Goal: Information Seeking & Learning: Compare options

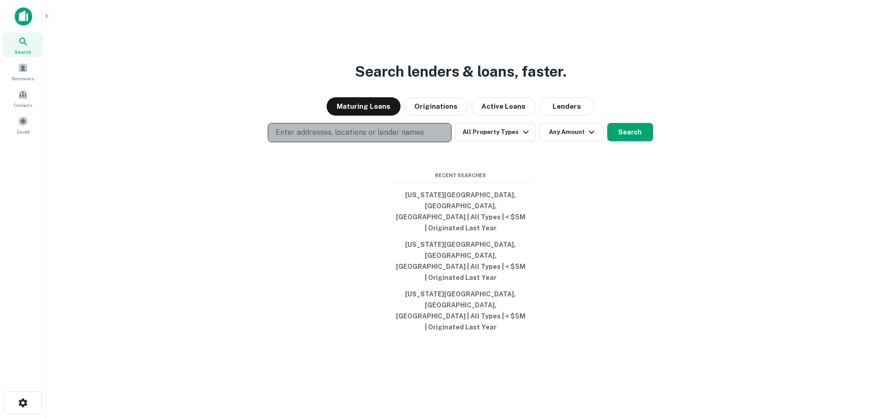
click at [408, 138] on p "Enter addresses, locations or lender names" at bounding box center [350, 132] width 148 height 11
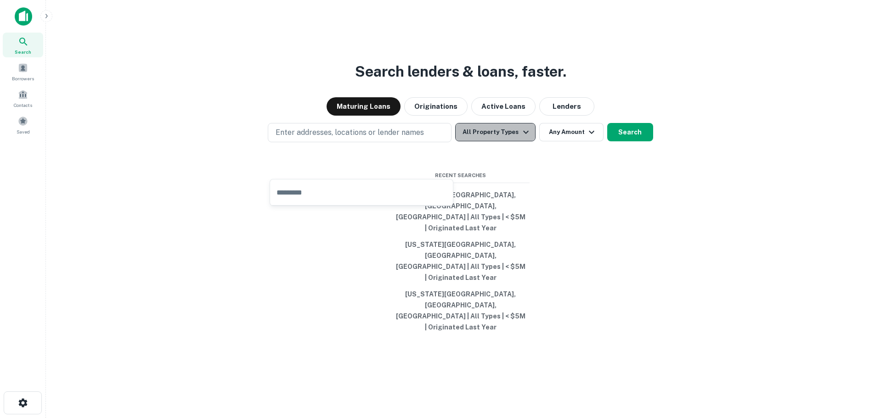
click at [497, 141] on button "All Property Types" at bounding box center [495, 132] width 80 height 18
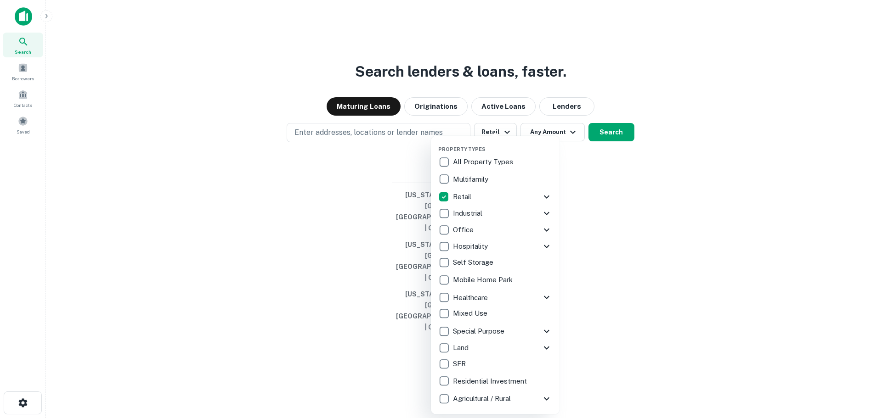
click at [473, 101] on div at bounding box center [441, 209] width 882 height 418
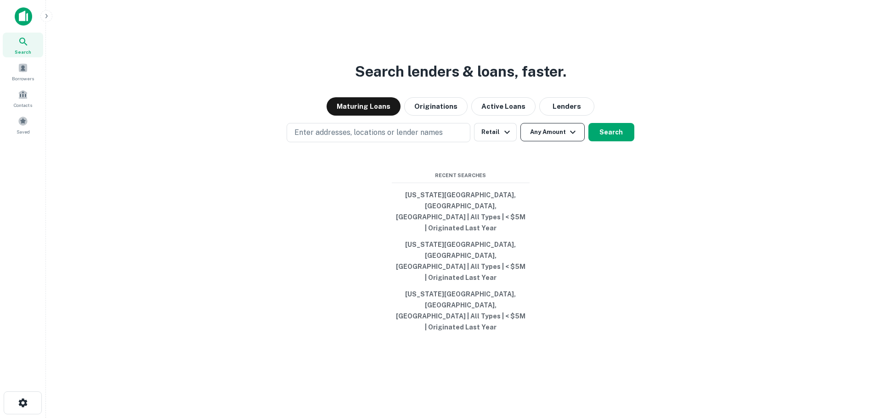
click at [549, 141] on button "Any Amount" at bounding box center [552, 132] width 64 height 18
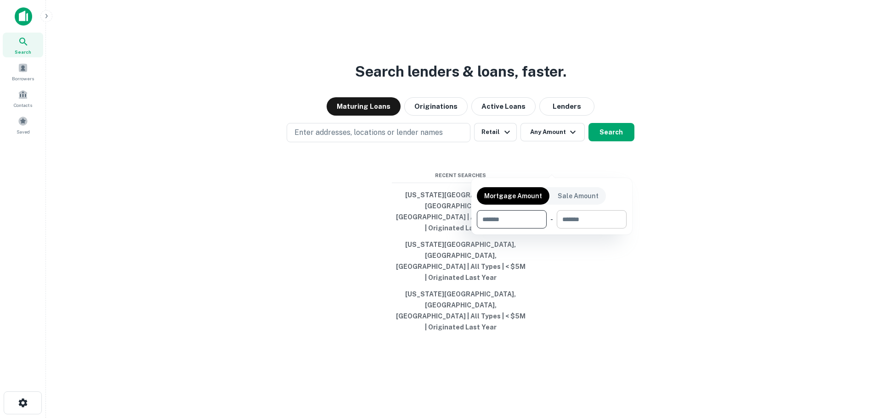
click at [575, 226] on input "number" at bounding box center [588, 219] width 63 height 18
type input "*******"
click at [498, 226] on input "number" at bounding box center [506, 219] width 58 height 18
type input "*******"
click at [419, 167] on div at bounding box center [441, 209] width 882 height 418
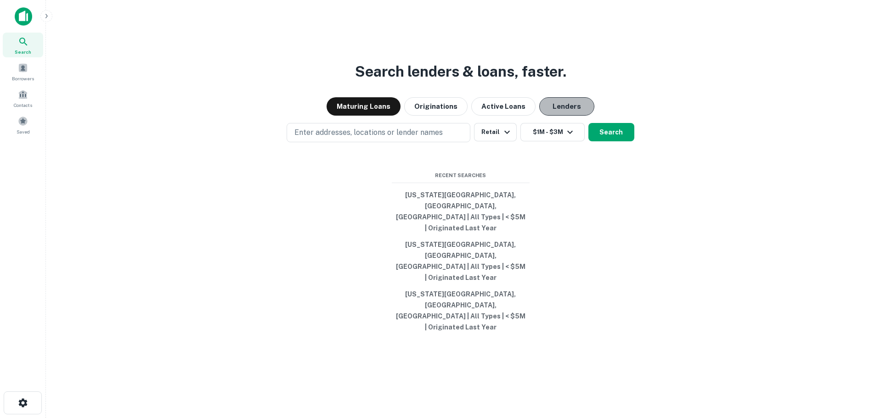
click at [551, 116] on button "Lenders" at bounding box center [566, 106] width 55 height 18
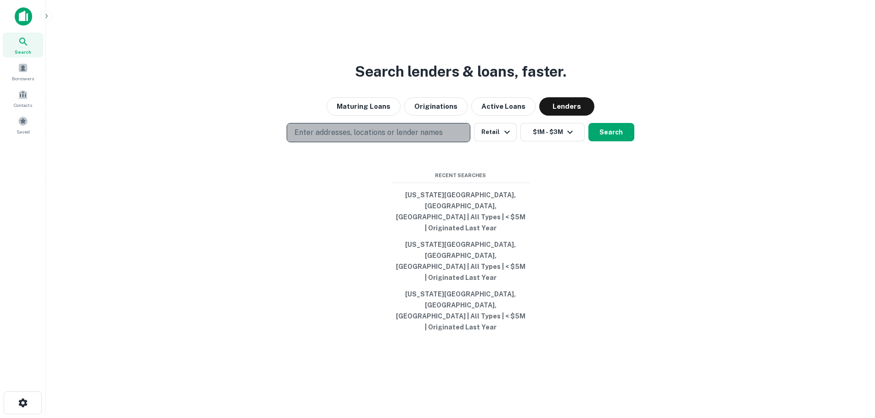
click at [367, 138] on p "Enter addresses, locations or lender names" at bounding box center [368, 132] width 148 height 11
click at [375, 142] on button "Enter addresses, locations or lender names" at bounding box center [379, 132] width 184 height 19
click at [378, 138] on p "Enter addresses, locations or lender names" at bounding box center [368, 132] width 148 height 11
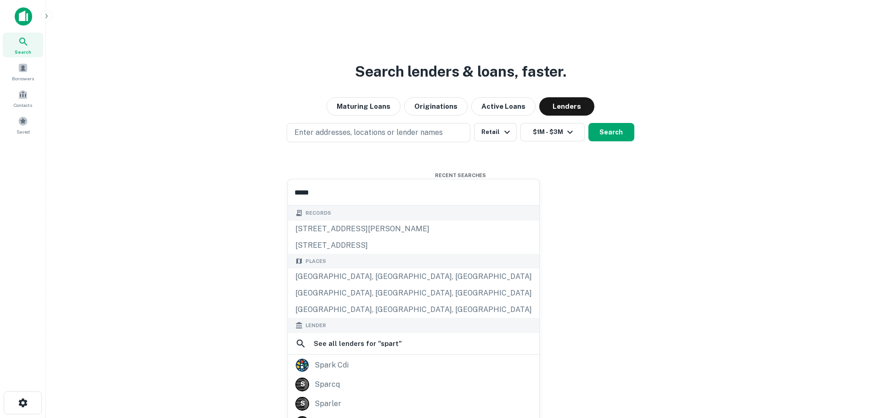
type input "******"
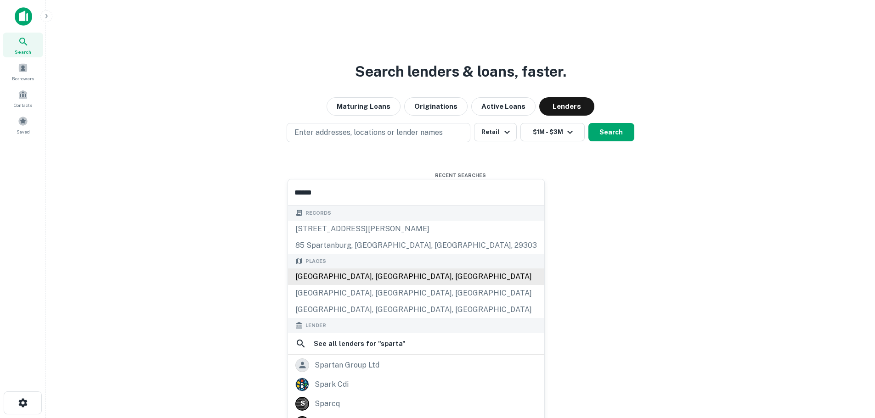
click at [377, 275] on div "[GEOGRAPHIC_DATA], [GEOGRAPHIC_DATA], [GEOGRAPHIC_DATA]" at bounding box center [416, 277] width 256 height 17
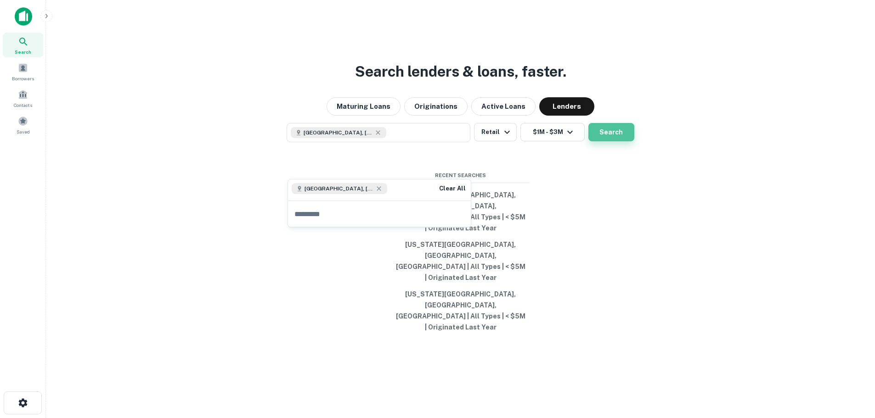
click at [610, 141] on button "Search" at bounding box center [611, 132] width 46 height 18
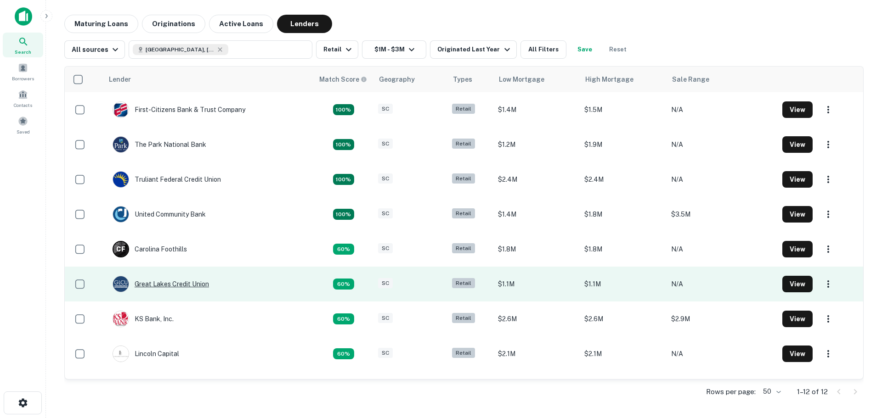
click at [164, 280] on div "Great Lakes Credit Union" at bounding box center [161, 284] width 96 height 17
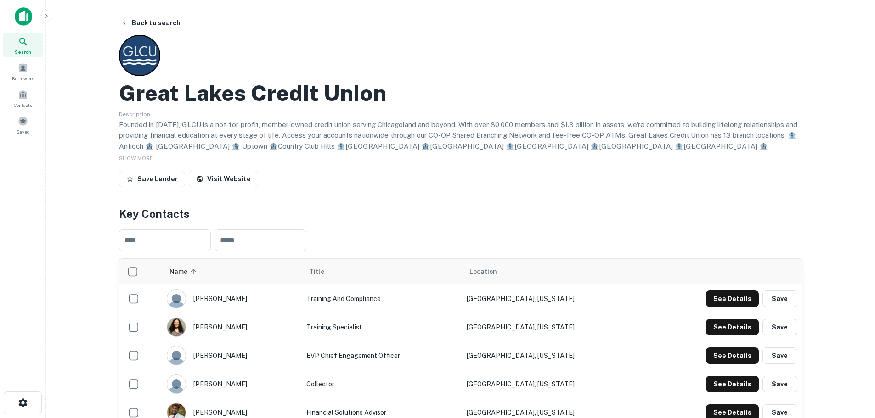
drag, startPoint x: 246, startPoint y: 282, endPoint x: 256, endPoint y: 279, distance: 10.0
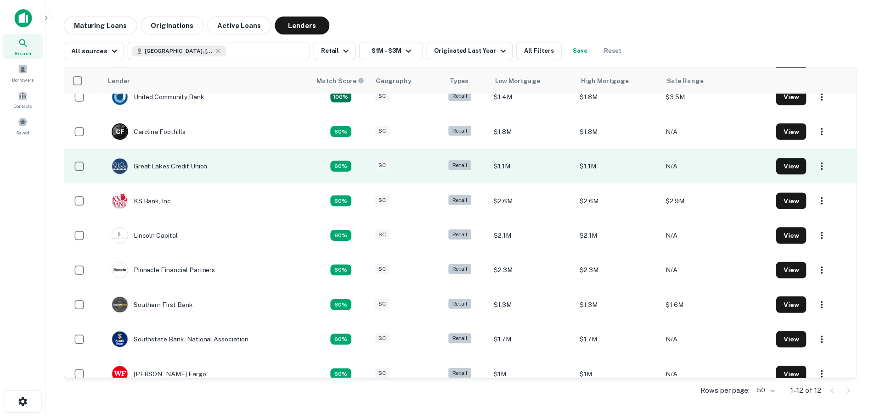
scroll to position [132, 0]
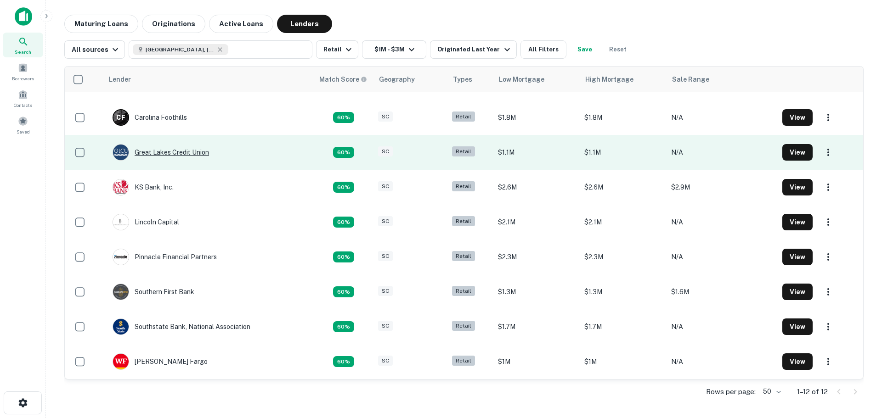
click at [169, 153] on div "Great Lakes Credit Union" at bounding box center [161, 152] width 96 height 17
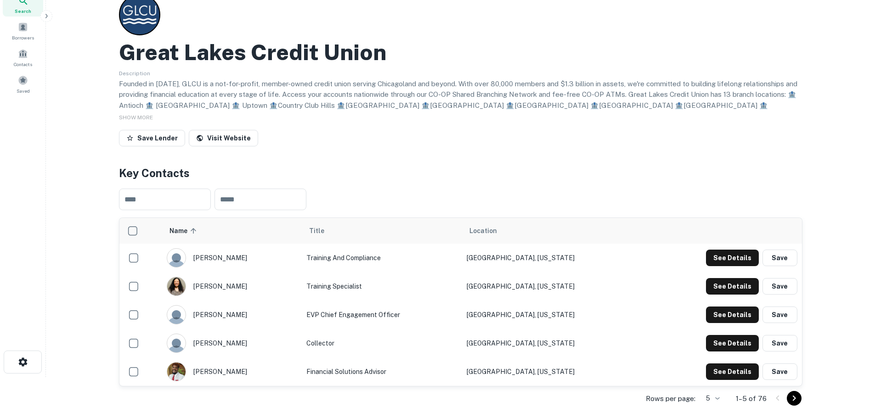
scroll to position [46, 0]
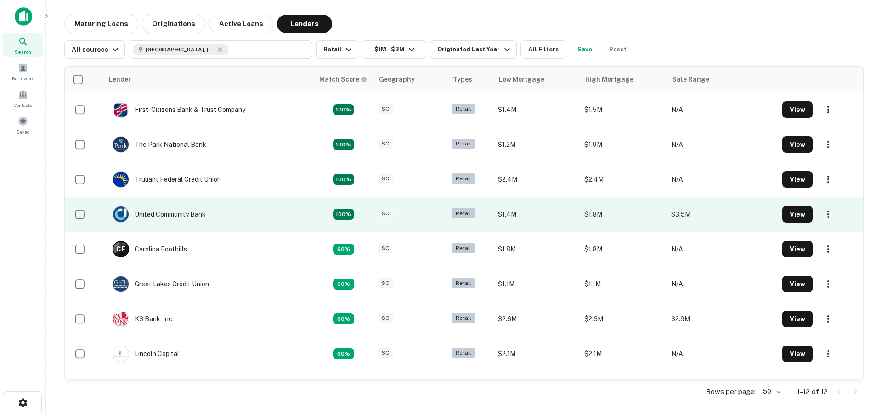
click at [195, 215] on div "United Community Bank" at bounding box center [159, 214] width 93 height 17
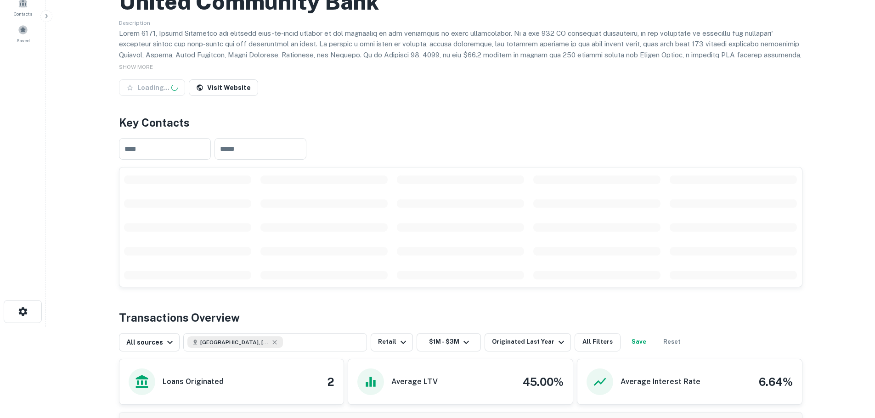
scroll to position [92, 0]
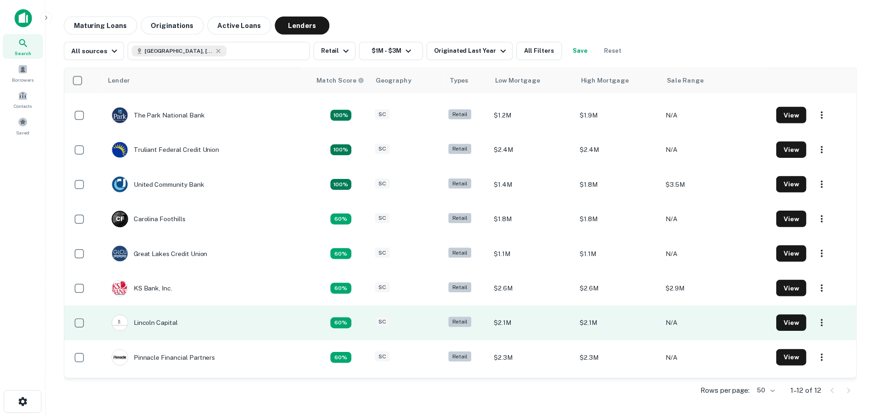
scroll to position [46, 0]
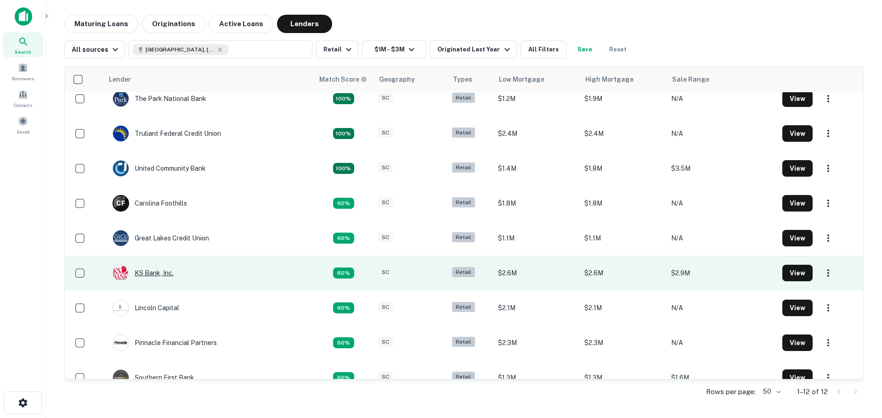
click at [162, 275] on div "KS Bank, Inc." at bounding box center [143, 273] width 61 height 17
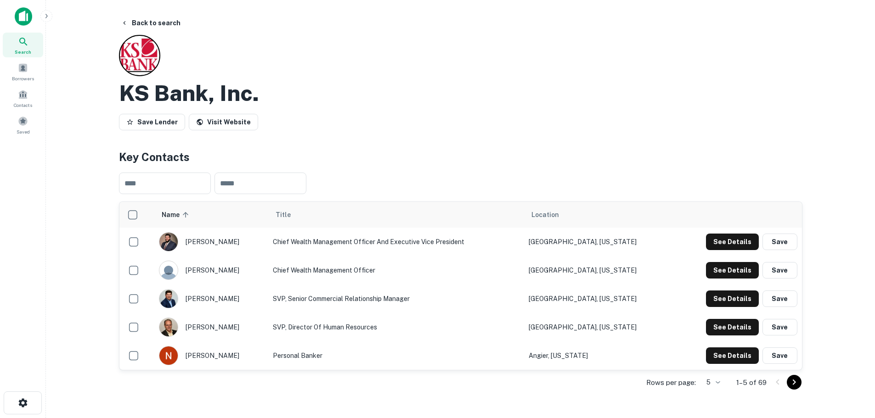
click at [437, 192] on div "​ ​" at bounding box center [460, 183] width 683 height 36
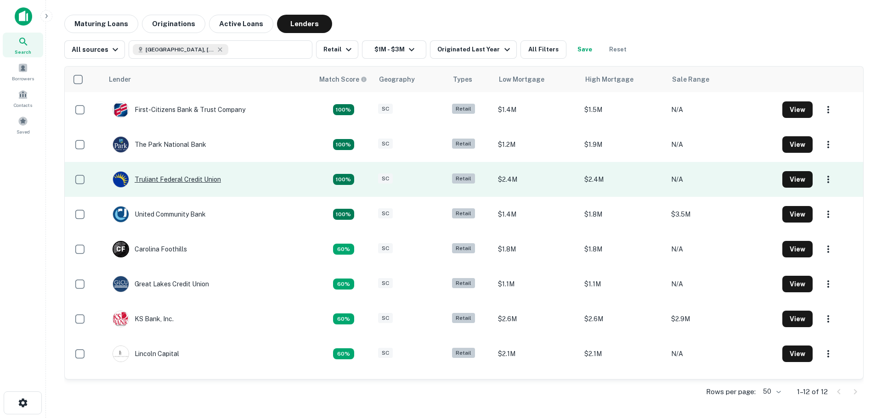
click at [178, 179] on div "Truliant Federal Credit Union" at bounding box center [167, 179] width 108 height 17
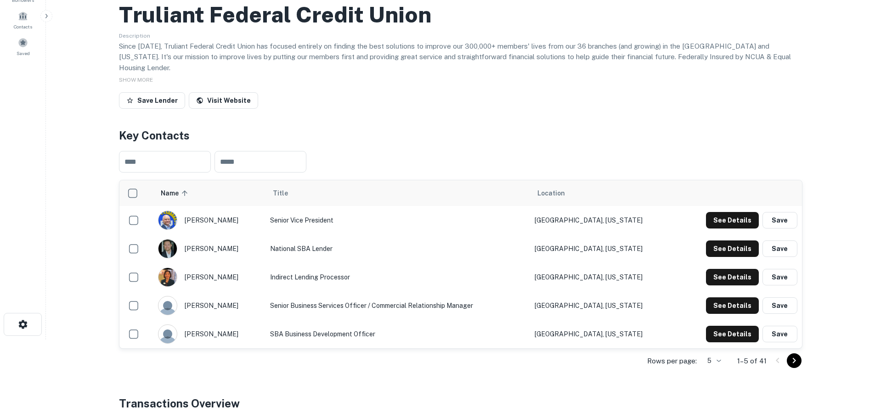
scroll to position [92, 0]
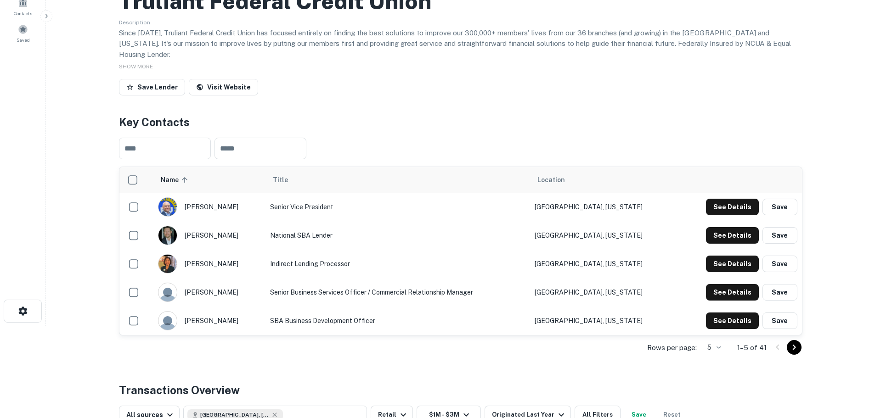
click at [797, 342] on icon "Go to next page" at bounding box center [794, 347] width 11 height 11
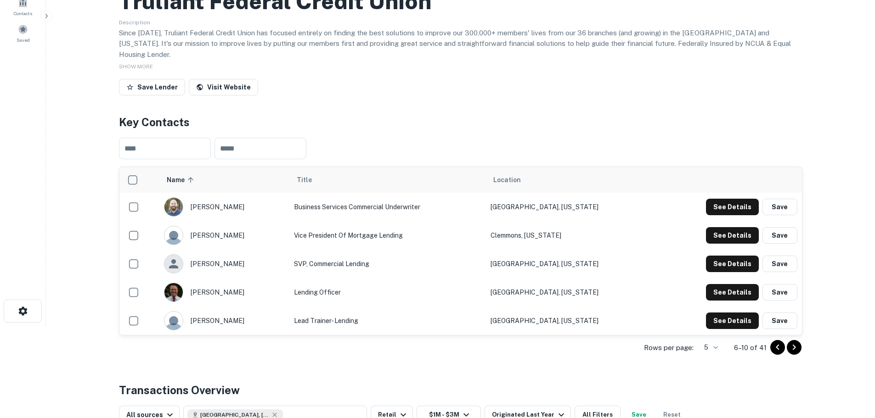
click at [793, 342] on icon "Go to next page" at bounding box center [794, 347] width 11 height 11
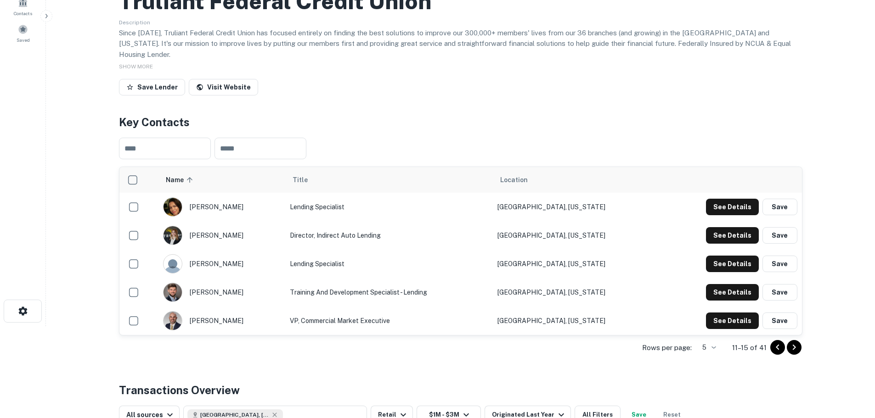
click at [784, 343] on button "Go to previous page" at bounding box center [777, 347] width 15 height 15
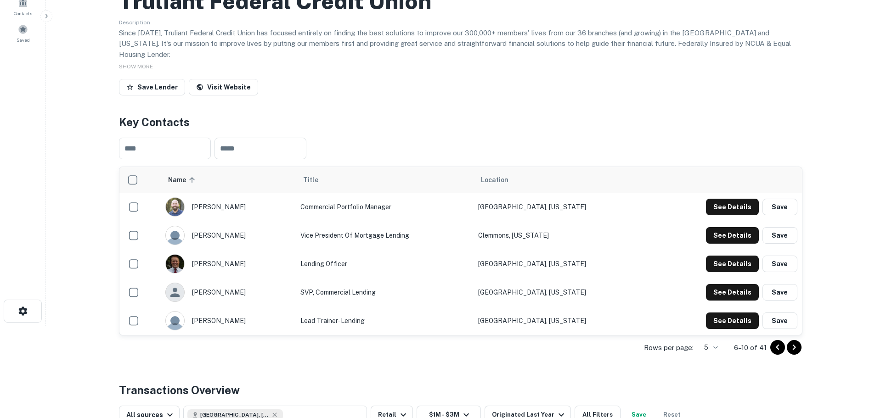
click at [787, 340] on button "Go to next page" at bounding box center [794, 347] width 15 height 15
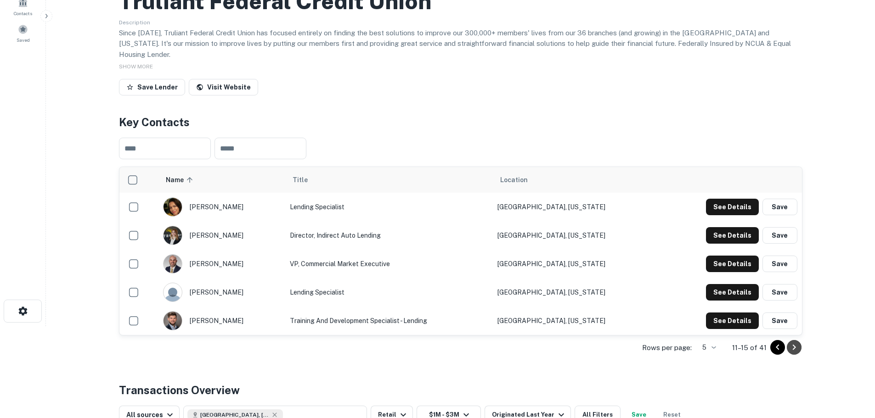
click at [796, 342] on icon "Go to next page" at bounding box center [794, 347] width 11 height 11
click at [790, 342] on icon "Go to next page" at bounding box center [794, 347] width 11 height 11
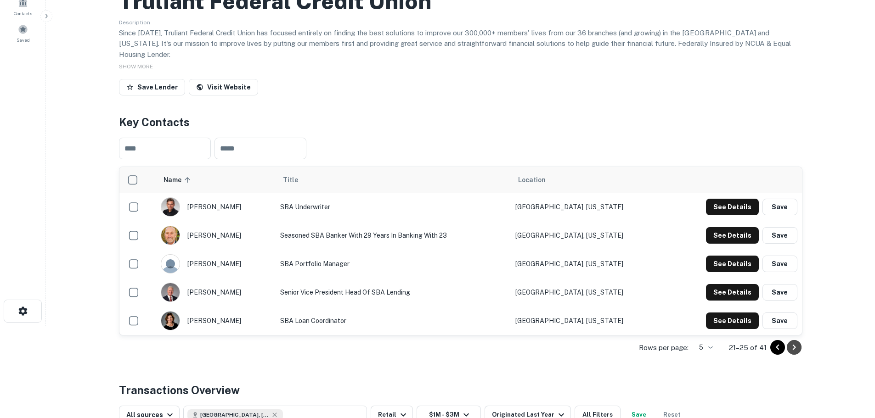
click at [794, 342] on icon "Go to next page" at bounding box center [794, 347] width 11 height 11
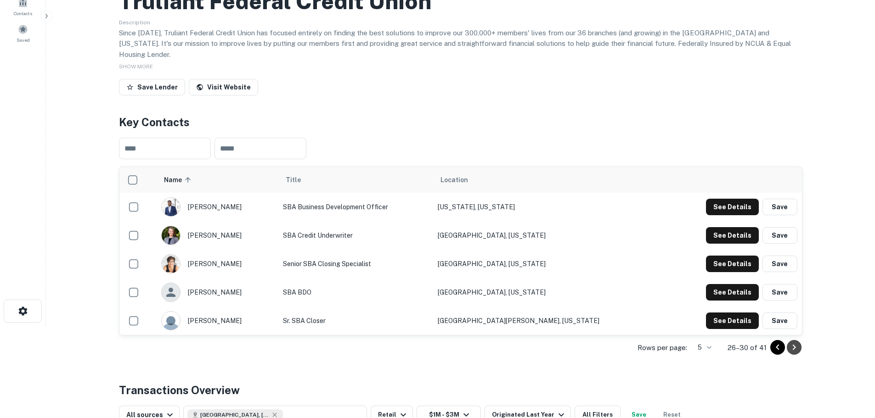
click at [798, 342] on icon "Go to next page" at bounding box center [794, 347] width 11 height 11
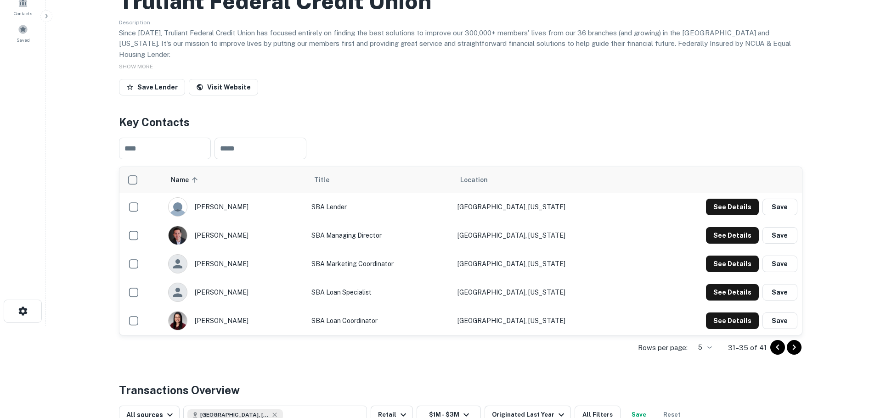
click at [797, 342] on icon "Go to next page" at bounding box center [794, 347] width 11 height 11
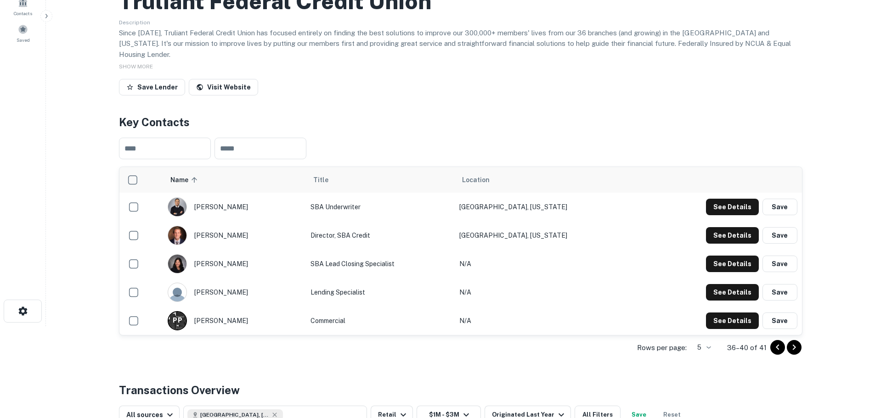
click at [775, 342] on icon "Go to previous page" at bounding box center [777, 347] width 11 height 11
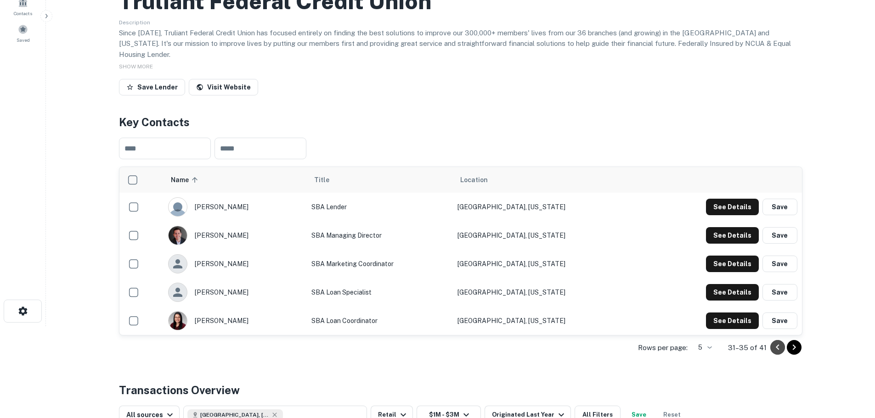
click at [775, 342] on icon "Go to previous page" at bounding box center [777, 347] width 11 height 11
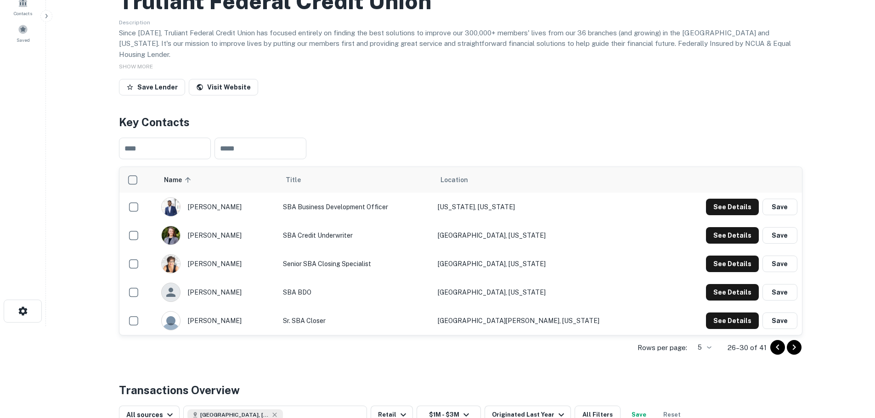
click at [775, 342] on icon "Go to previous page" at bounding box center [777, 347] width 11 height 11
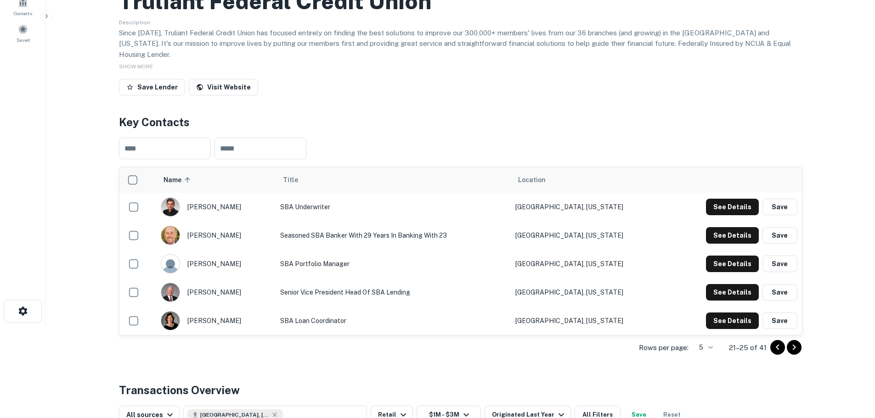
click at [775, 342] on icon "Go to previous page" at bounding box center [777, 347] width 11 height 11
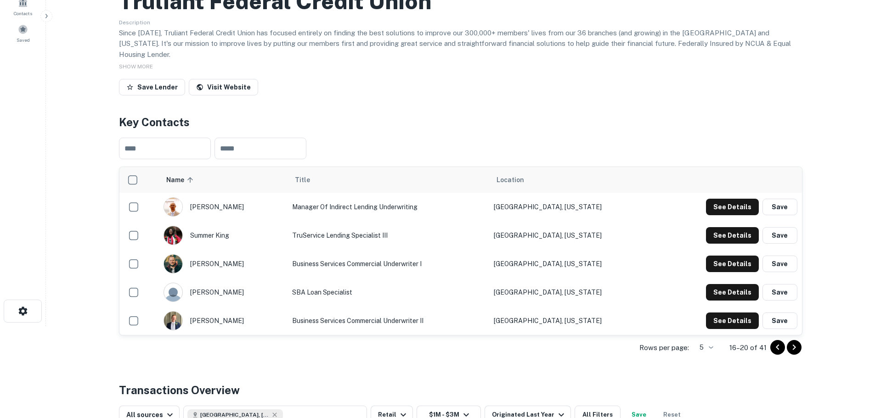
click at [775, 342] on icon "Go to previous page" at bounding box center [777, 347] width 11 height 11
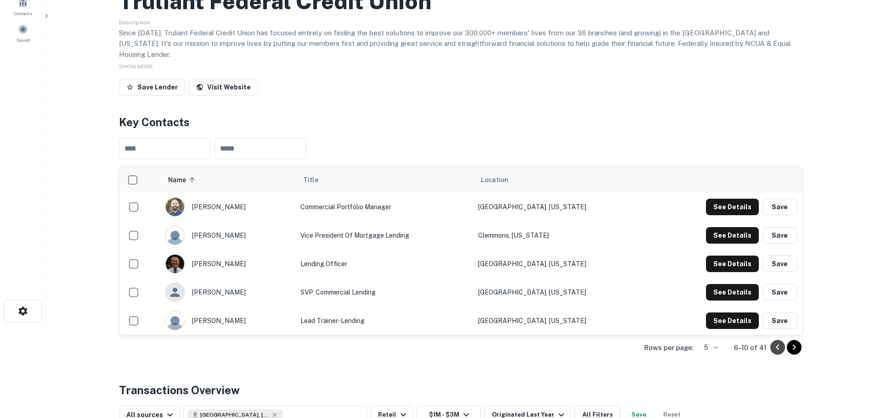
click at [775, 342] on icon "Go to previous page" at bounding box center [777, 347] width 11 height 11
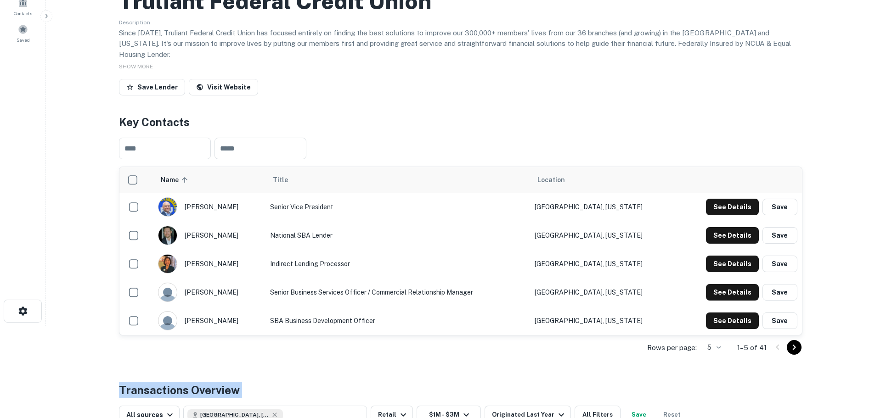
click at [775, 340] on div at bounding box center [785, 347] width 31 height 15
drag, startPoint x: 237, startPoint y: 199, endPoint x: 416, endPoint y: 200, distance: 178.2
click at [269, 202] on tr "[PERSON_NAME] Senior Vice President [GEOGRAPHIC_DATA], [US_STATE] See Details S…" at bounding box center [460, 207] width 683 height 28
click at [724, 200] on button "See Details" at bounding box center [732, 207] width 53 height 17
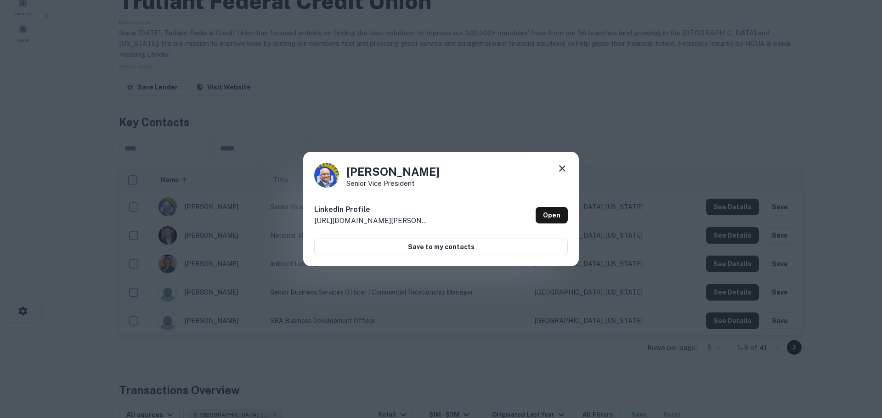
click at [420, 226] on div "LinkedIn Profile [URL][DOMAIN_NAME][PERSON_NAME] Open" at bounding box center [441, 215] width 254 height 33
click at [554, 217] on link "Open" at bounding box center [552, 215] width 32 height 17
click at [434, 160] on div "[PERSON_NAME] Senior Vice President LinkedIn Profile [URL][DOMAIN_NAME][PERSON_…" at bounding box center [441, 209] width 276 height 115
click at [452, 83] on div "[PERSON_NAME] Senior Vice President LinkedIn Profile [URL][DOMAIN_NAME][PERSON_…" at bounding box center [441, 209] width 882 height 418
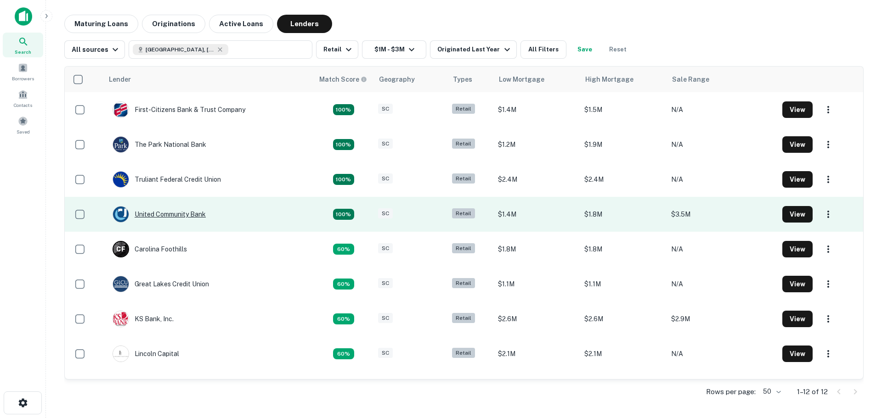
click at [181, 215] on div "United Community Bank" at bounding box center [159, 214] width 93 height 17
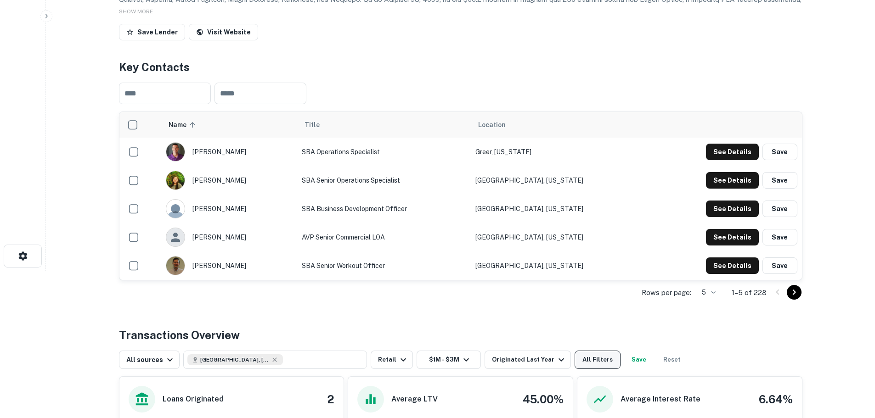
scroll to position [138, 0]
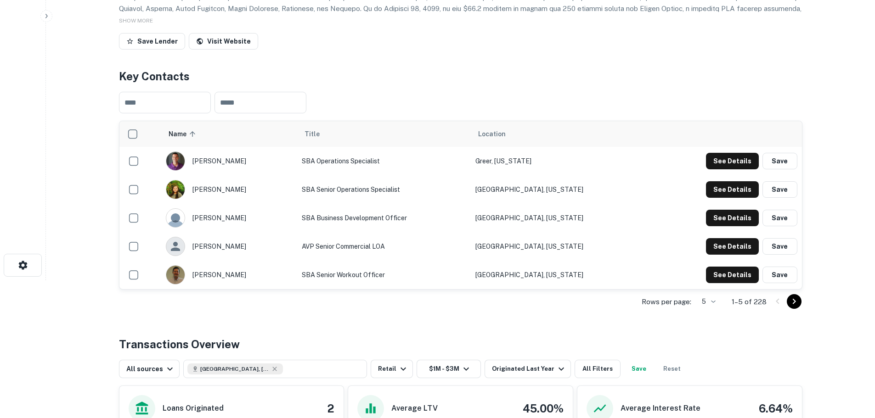
click at [796, 300] on icon "Go to next page" at bounding box center [794, 301] width 11 height 11
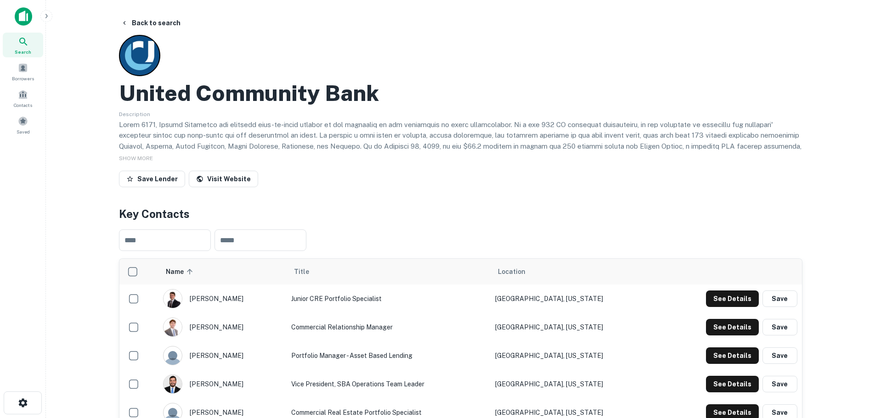
scroll to position [46, 0]
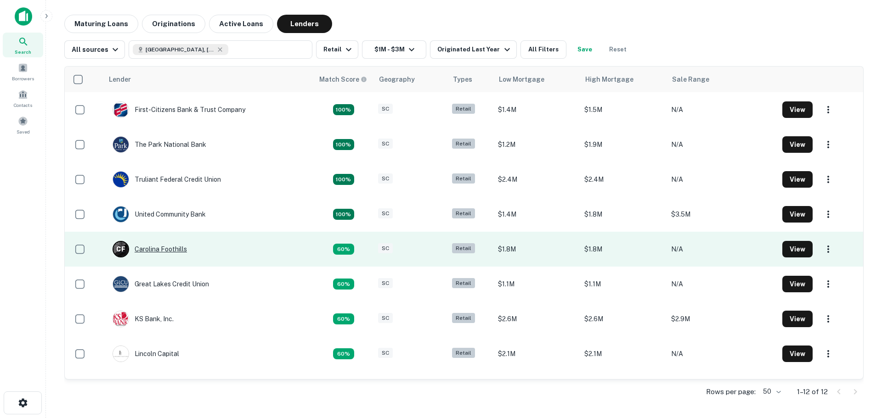
click at [178, 249] on div "C F Carolina Foothills" at bounding box center [150, 249] width 74 height 17
